Goal: Transaction & Acquisition: Purchase product/service

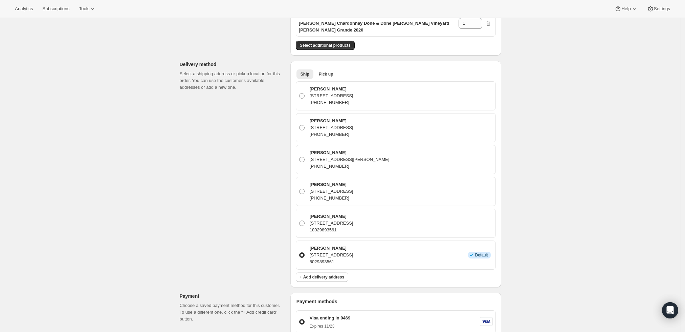
scroll to position [263, 0]
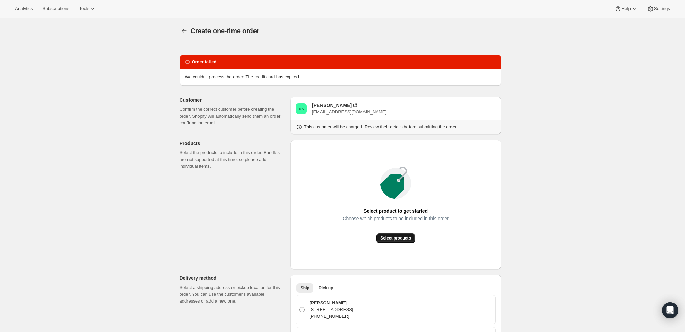
click at [398, 237] on span "Select products" at bounding box center [395, 237] width 30 height 5
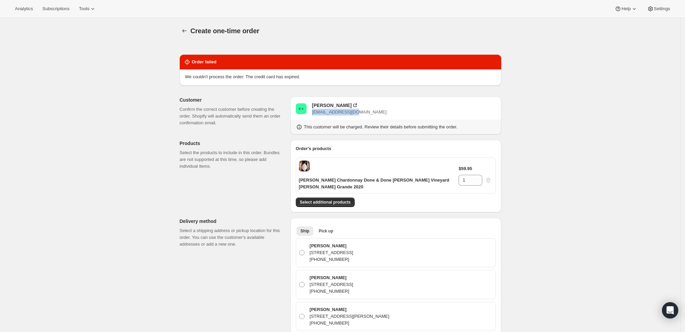
drag, startPoint x: 356, startPoint y: 111, endPoint x: 313, endPoint y: 110, distance: 42.3
click at [313, 110] on div "B K Bennett Kireker bkireker@gmail.com" at bounding box center [396, 109] width 200 height 14
copy span "[EMAIL_ADDRESS][DOMAIN_NAME]"
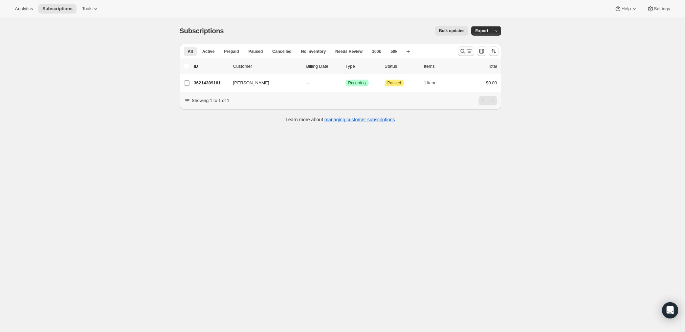
click at [466, 48] on icon "Search and filter results" at bounding box center [462, 51] width 7 height 7
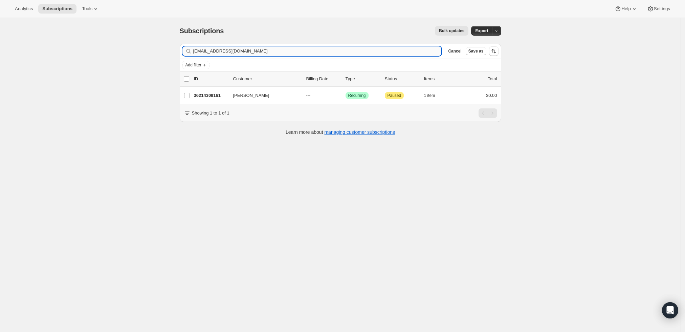
click at [296, 53] on input "[EMAIL_ADDRESS][DOMAIN_NAME]" at bounding box center [317, 50] width 248 height 9
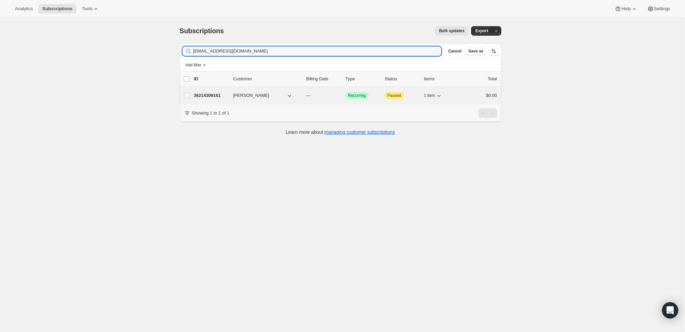
click at [214, 94] on p "36214309161" at bounding box center [211, 95] width 34 height 7
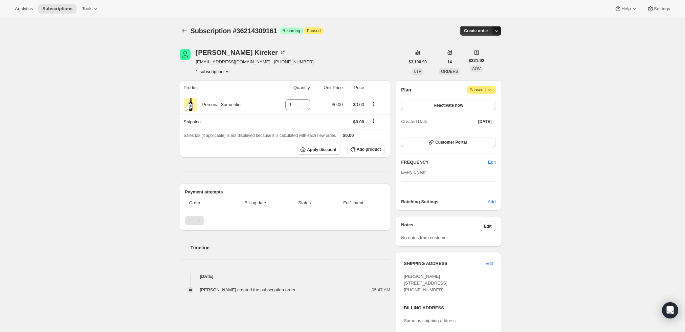
click at [497, 32] on icon "button" at bounding box center [496, 30] width 7 height 7
click at [480, 55] on span "Create custom one-time order" at bounding box center [470, 55] width 59 height 5
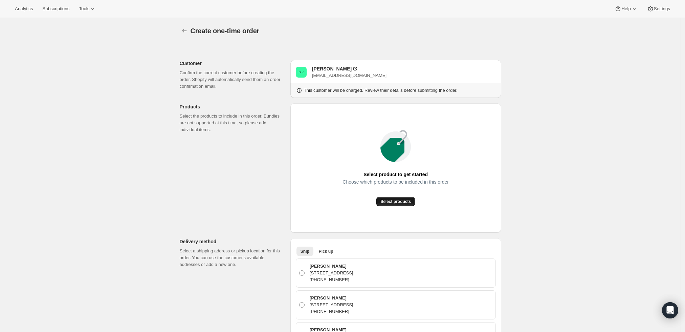
click at [403, 203] on span "Select products" at bounding box center [395, 201] width 30 height 5
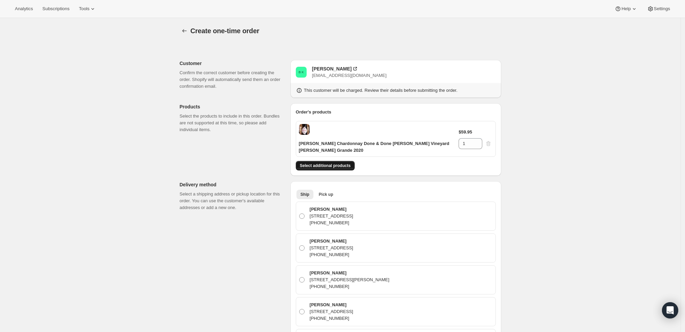
click at [339, 167] on span "Select additional products" at bounding box center [325, 165] width 51 height 5
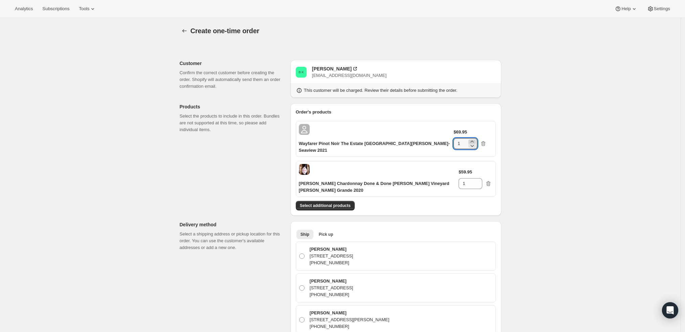
click at [475, 138] on icon at bounding box center [472, 141] width 7 height 7
type input "2"
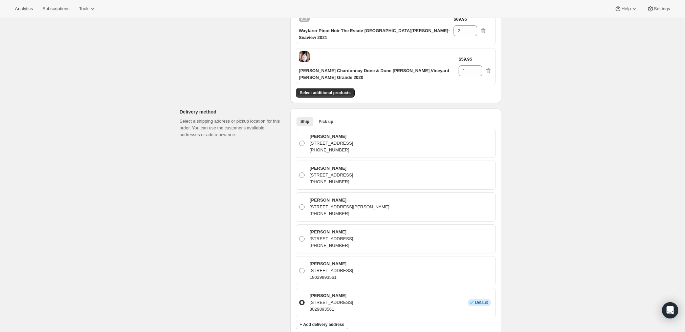
click at [530, 176] on div "Create one-time order. This page is ready Create one-time order Customer Confir…" at bounding box center [340, 249] width 680 height 688
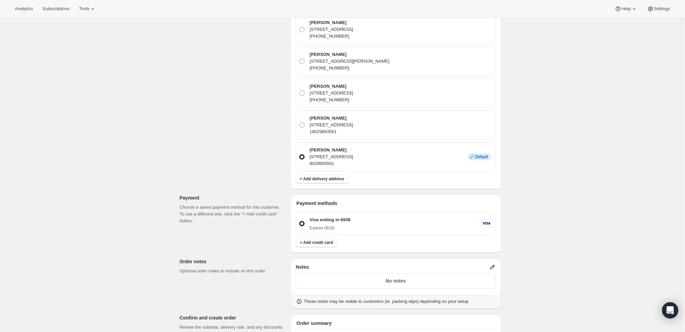
scroll to position [338, 0]
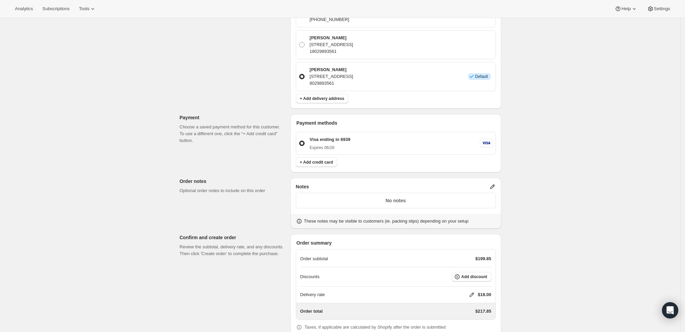
click at [493, 183] on icon at bounding box center [492, 186] width 7 height 7
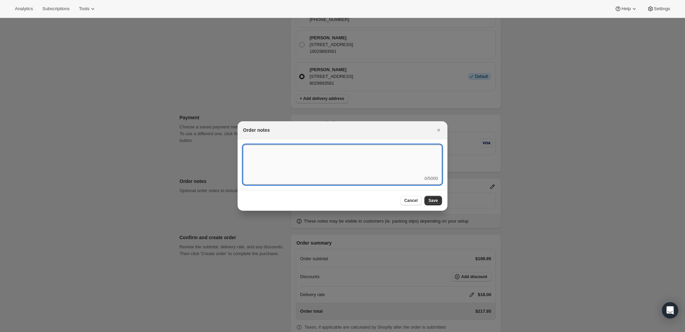
click at [364, 162] on textarea ":r4q:" at bounding box center [342, 159] width 199 height 30
type textarea "Weather HOLD"
click at [433, 202] on span "Save" at bounding box center [432, 200] width 9 height 5
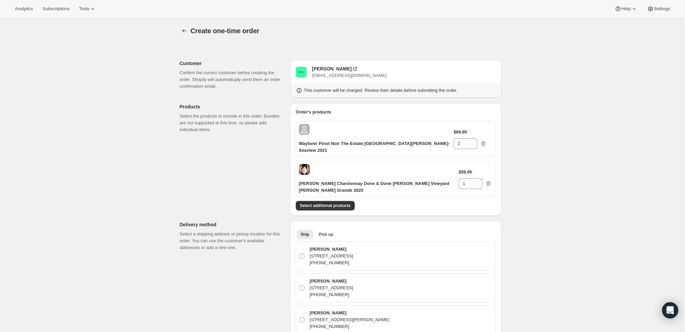
scroll to position [338, 0]
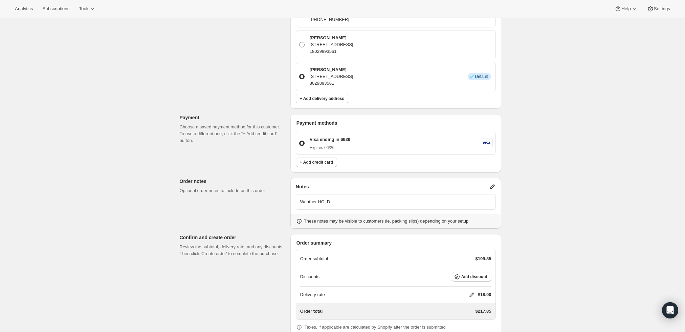
click at [471, 291] on icon at bounding box center [471, 294] width 7 height 7
click at [449, 299] on input "0" at bounding box center [475, 299] width 61 height 11
type input "0"
click at [468, 314] on span "Save" at bounding box center [470, 315] width 9 height 5
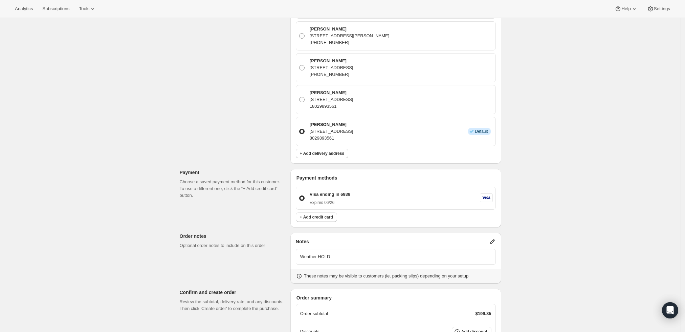
scroll to position [354, 0]
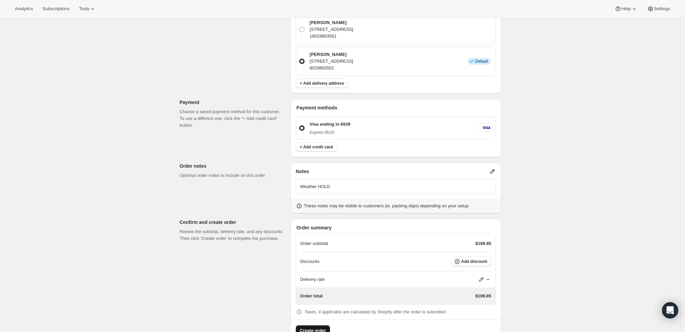
click at [308, 327] on span "Create order" at bounding box center [313, 330] width 26 height 7
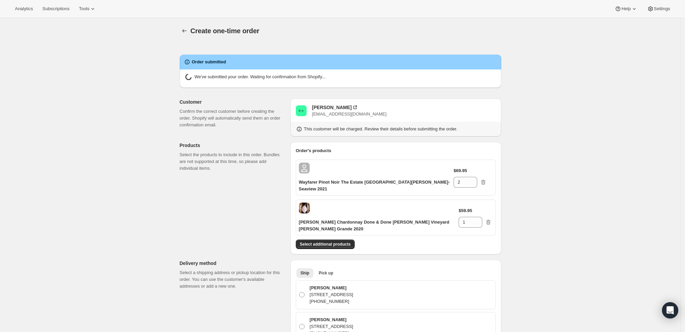
radio input "true"
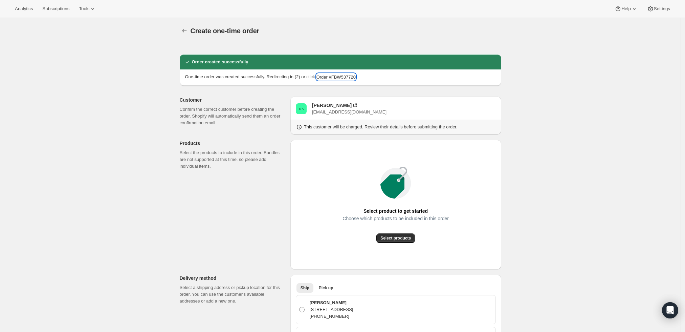
click at [341, 76] on button "Order #FBW537720" at bounding box center [335, 76] width 39 height 7
